Goal: Task Accomplishment & Management: Use online tool/utility

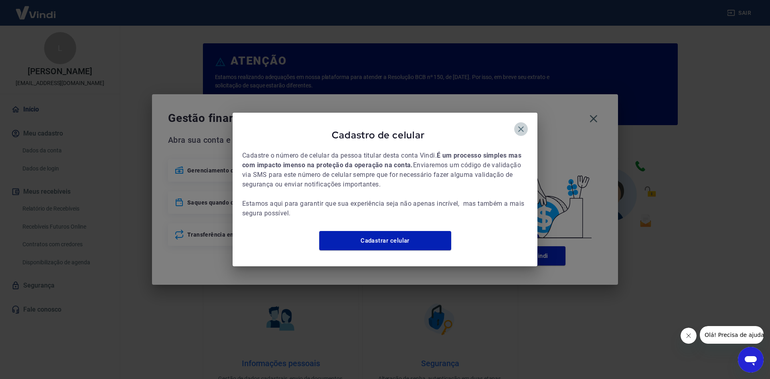
drag, startPoint x: 522, startPoint y: 130, endPoint x: 529, endPoint y: 120, distance: 12.1
click at [522, 128] on button "button" at bounding box center [521, 129] width 14 height 14
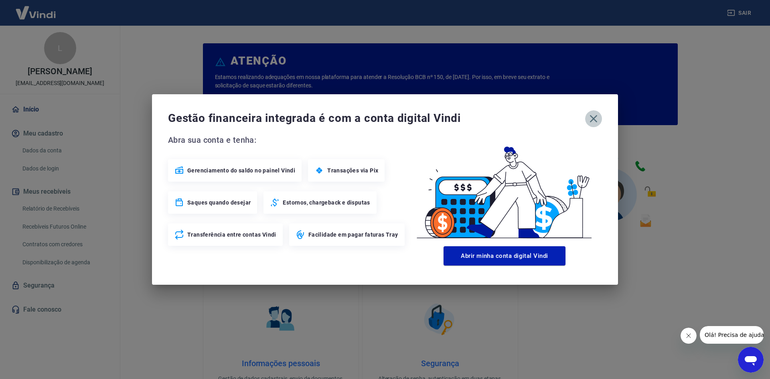
click at [599, 118] on icon "button" at bounding box center [593, 118] width 13 height 13
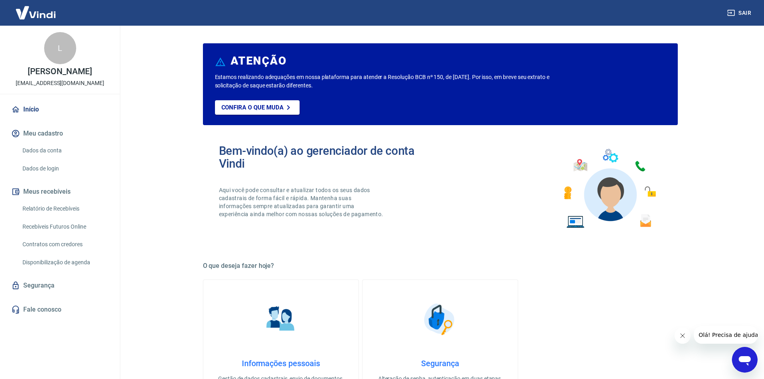
click at [65, 223] on link "Recebíveis Futuros Online" at bounding box center [64, 227] width 91 height 16
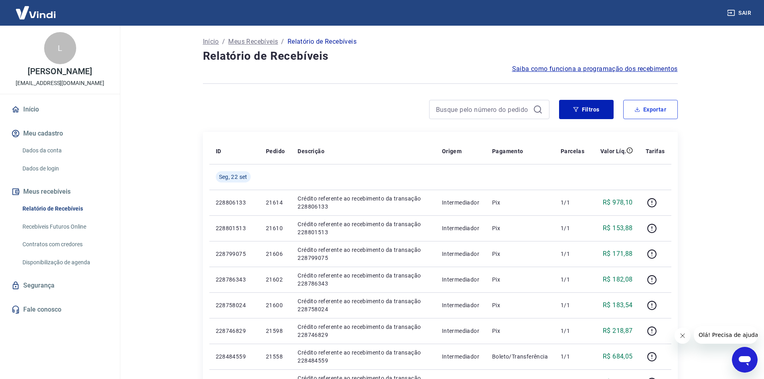
drag, startPoint x: 649, startPoint y: 114, endPoint x: 581, endPoint y: 32, distance: 105.4
drag, startPoint x: 498, startPoint y: 91, endPoint x: 503, endPoint y: 102, distance: 11.5
click at [496, 93] on div at bounding box center [440, 84] width 475 height 20
drag, startPoint x: 503, startPoint y: 102, endPoint x: 513, endPoint y: 115, distance: 16.7
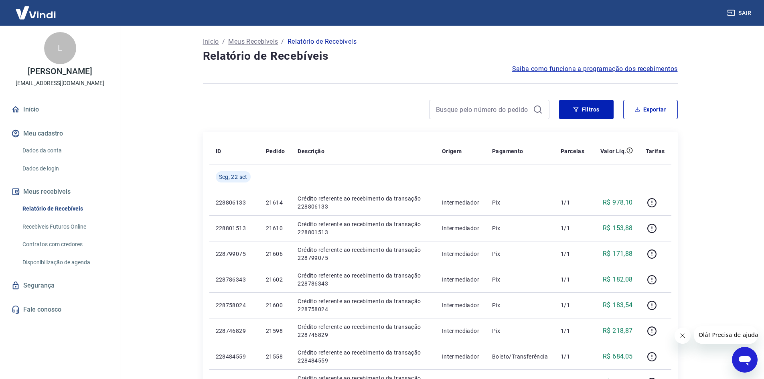
click at [503, 102] on div at bounding box center [489, 109] width 120 height 19
click at [516, 118] on div at bounding box center [489, 109] width 120 height 19
drag, startPoint x: 571, startPoint y: 109, endPoint x: 553, endPoint y: 120, distance: 20.6
click at [571, 110] on button "Filtros" at bounding box center [586, 109] width 55 height 19
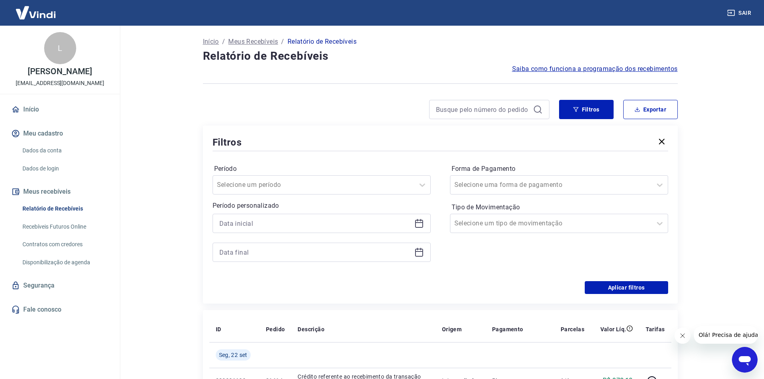
click at [315, 211] on div "Período personalizado" at bounding box center [322, 231] width 218 height 61
click at [315, 228] on input at bounding box center [315, 223] width 192 height 12
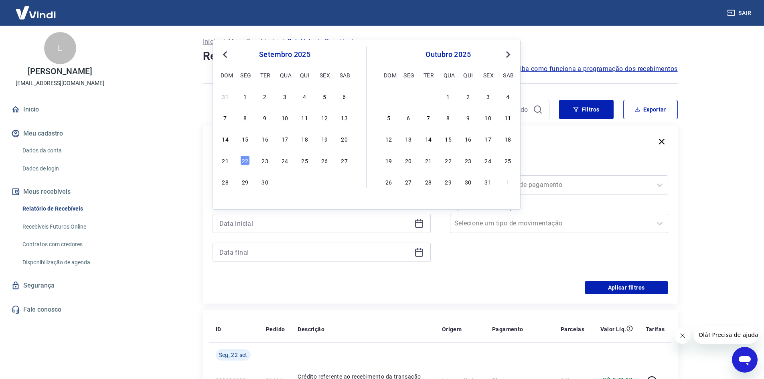
click at [323, 138] on div "19" at bounding box center [325, 139] width 10 height 10
type input "19/09/2025"
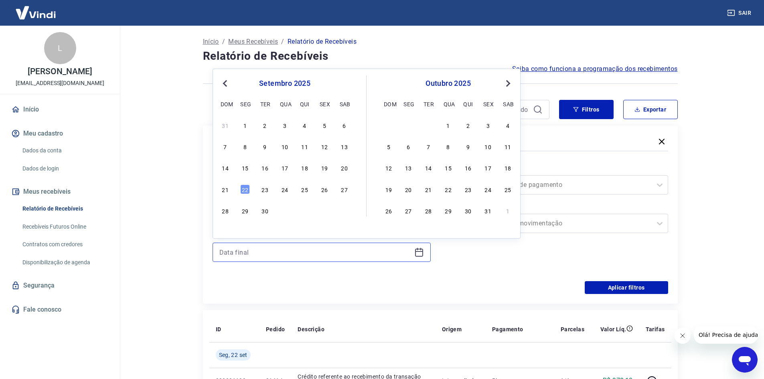
click at [327, 252] on input at bounding box center [315, 252] width 192 height 12
click at [221, 191] on div "21" at bounding box center [226, 190] width 10 height 10
type input "21/09/2025"
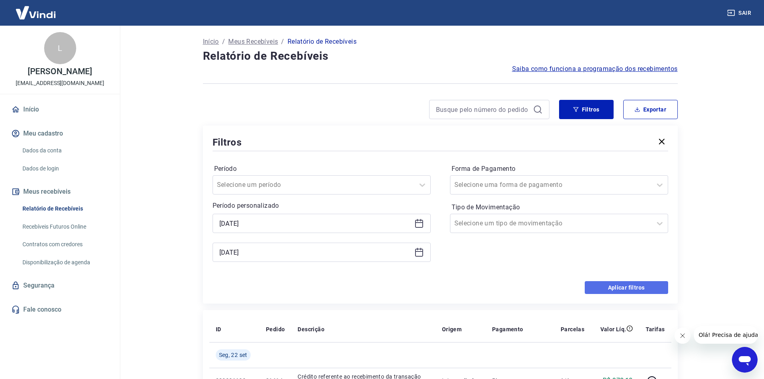
click at [597, 285] on button "Aplicar filtros" at bounding box center [626, 287] width 83 height 13
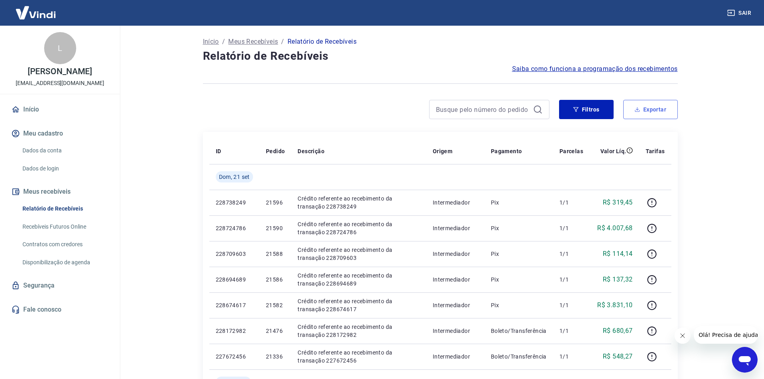
click at [640, 108] on icon "button" at bounding box center [638, 110] width 6 height 6
type input "19/09/2025"
type input "21/09/2025"
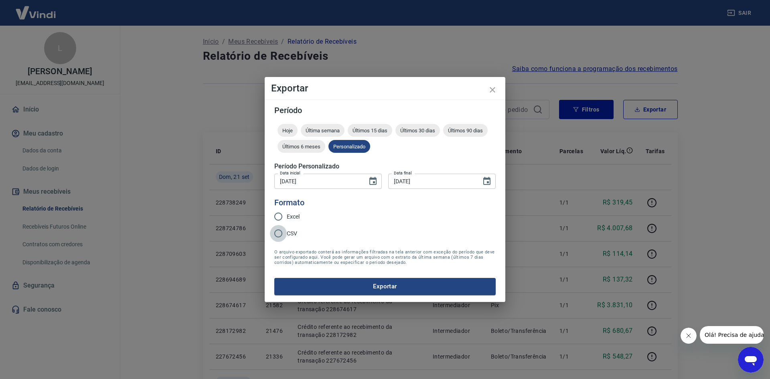
drag, startPoint x: 283, startPoint y: 231, endPoint x: 286, endPoint y: 238, distance: 7.2
click at [283, 231] on input "CSV" at bounding box center [278, 233] width 17 height 17
radio input "true"
click at [334, 275] on form "Período Hoje Última semana Últimos 15 dias Últimos 30 dias Últimos 90 dias Últi…" at bounding box center [384, 200] width 221 height 189
click at [354, 288] on button "Exportar" at bounding box center [384, 286] width 221 height 17
